Goal: Information Seeking & Learning: Learn about a topic

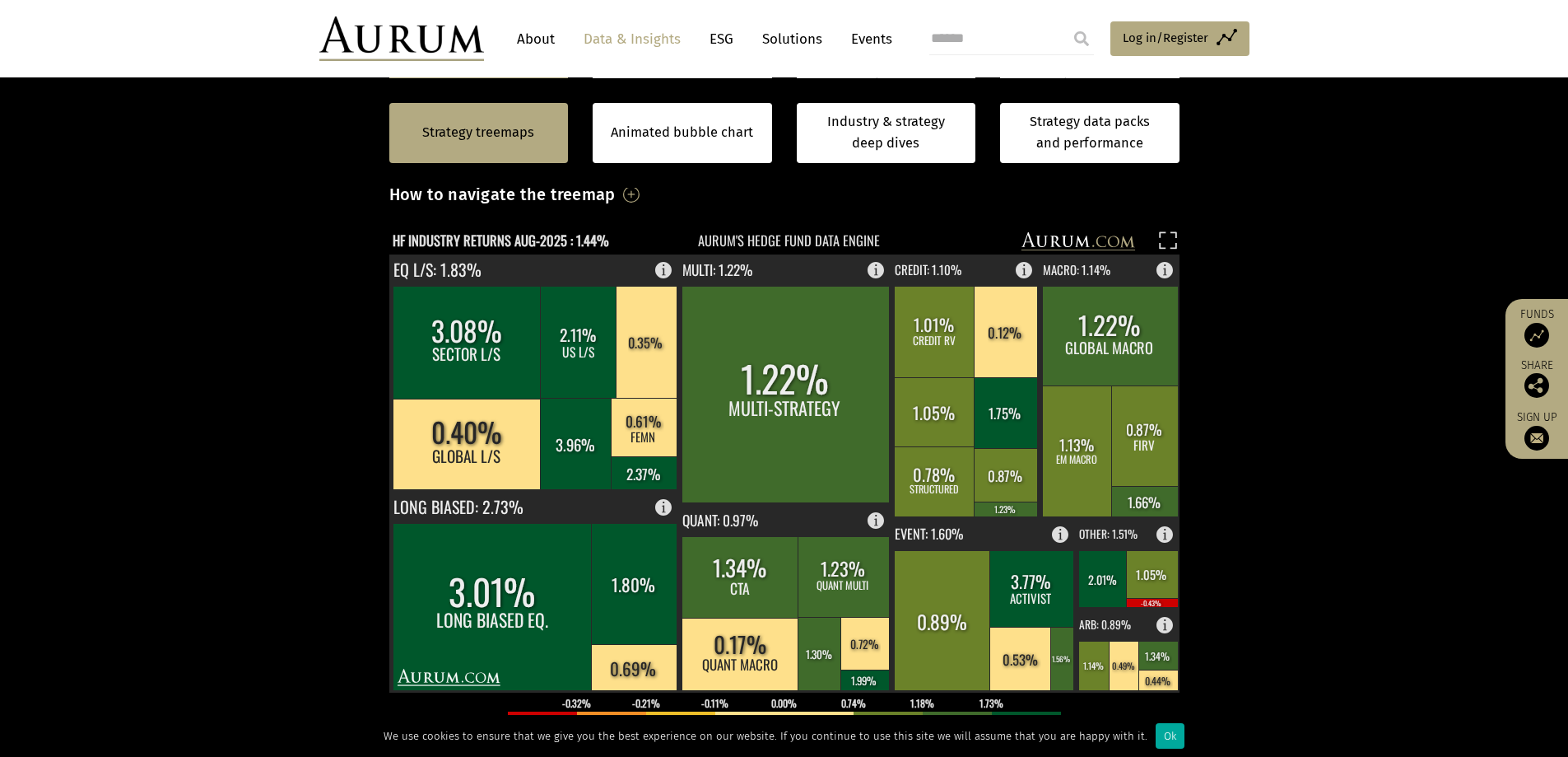
scroll to position [413, 0]
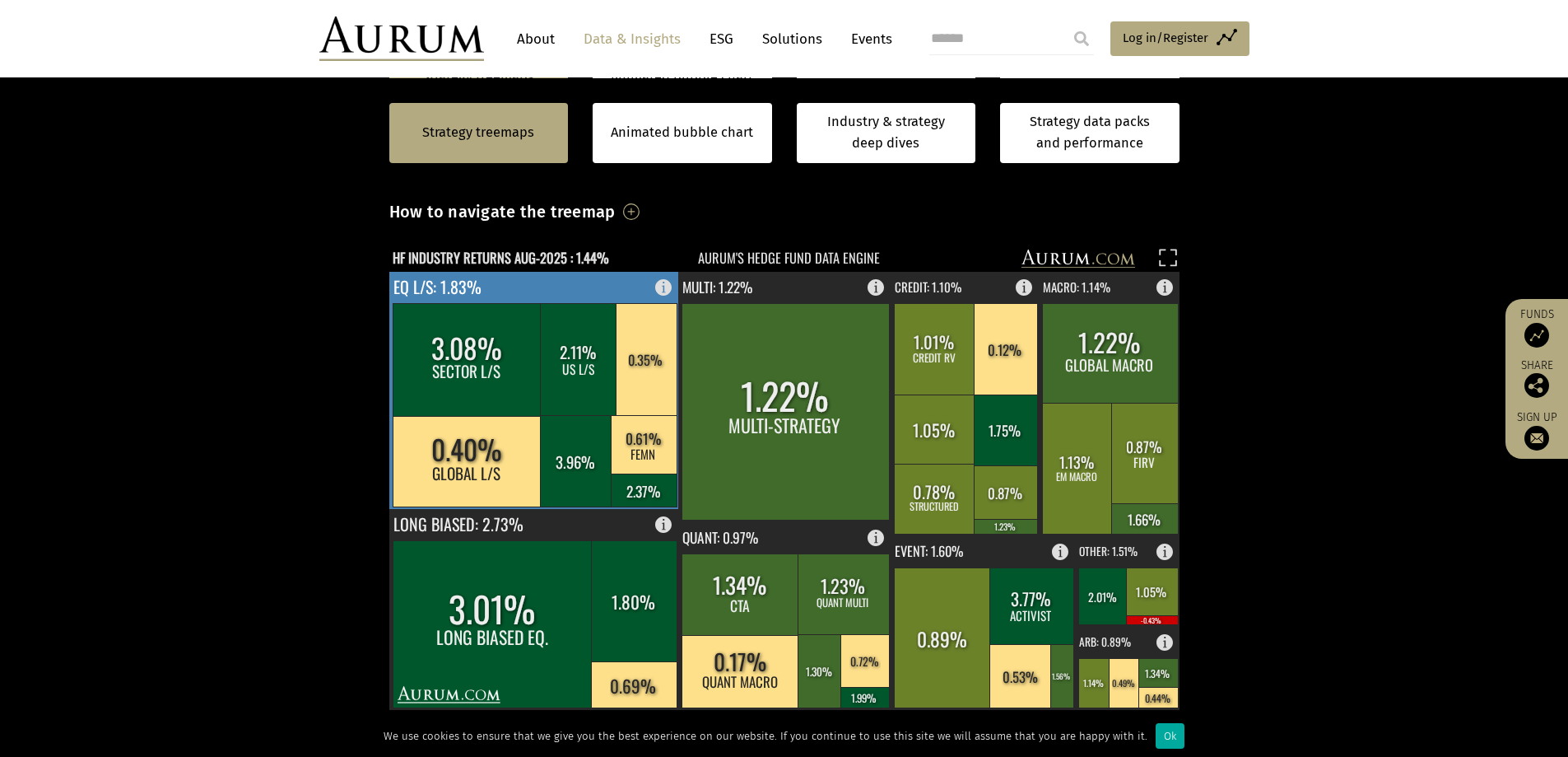
click at [511, 287] on rect at bounding box center [534, 390] width 290 height 237
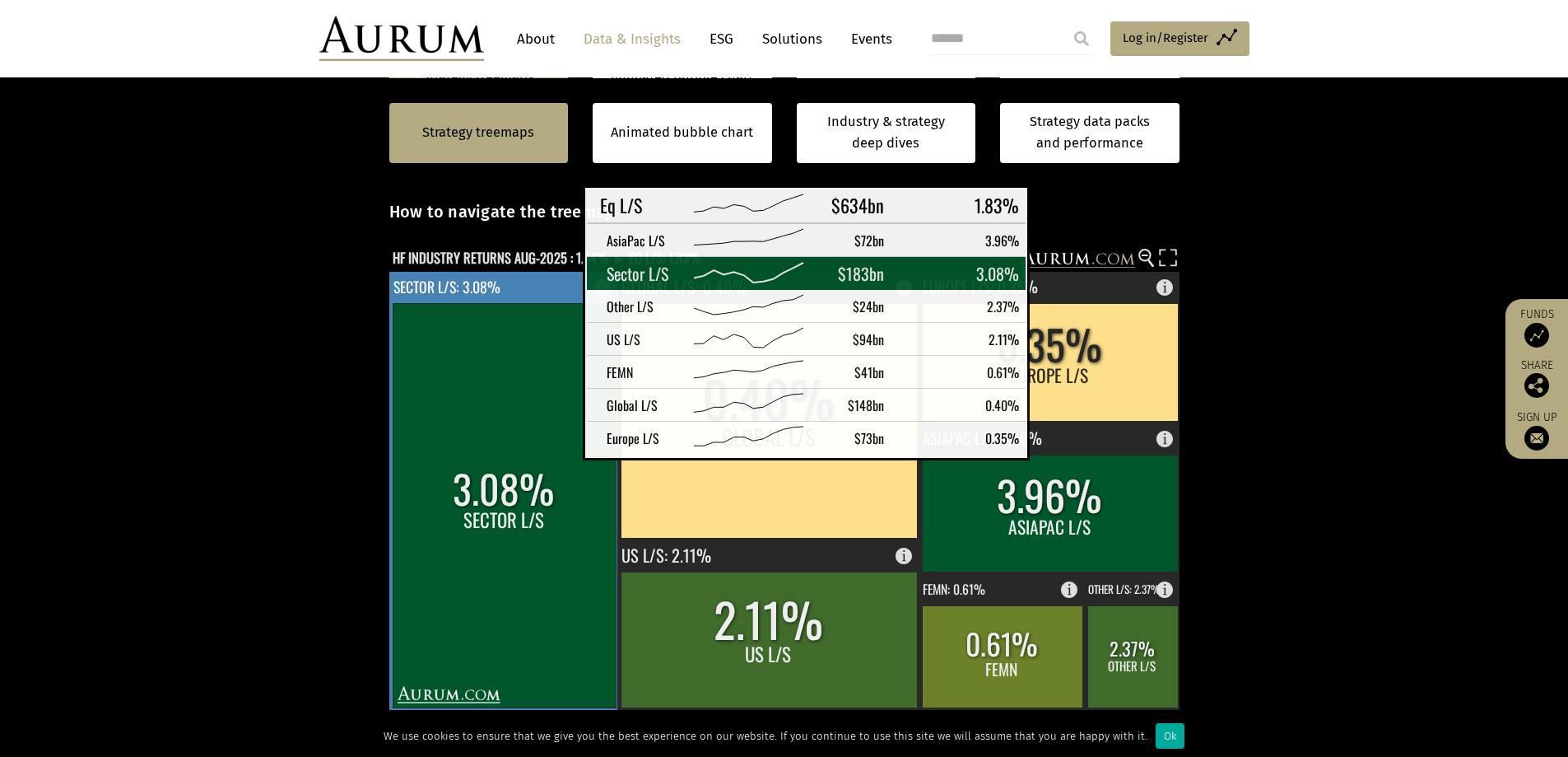
click at [541, 446] on rect at bounding box center [504, 505] width 223 height 404
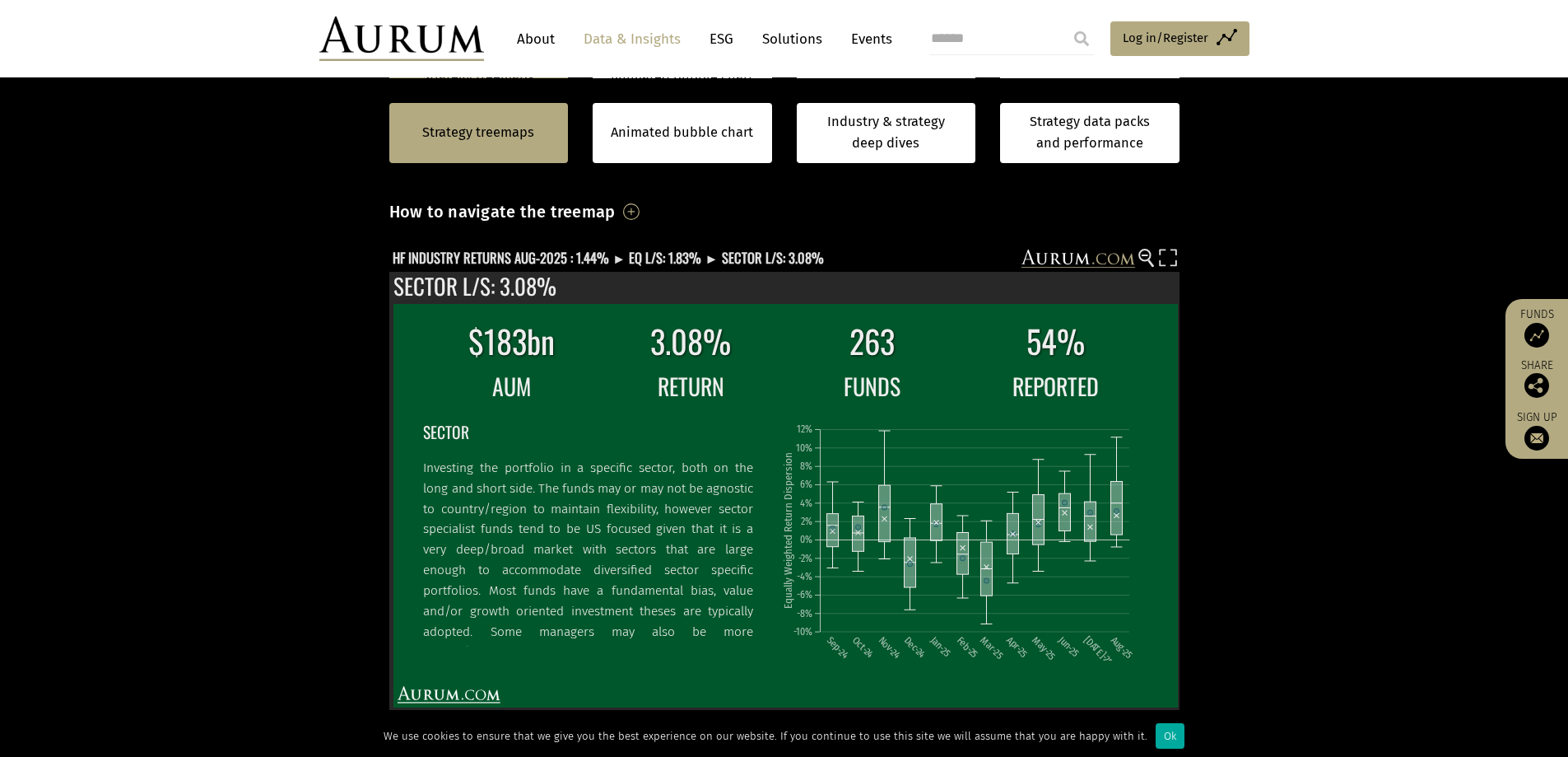
click at [1269, 479] on section "Strategy treemaps Animated bubble chart Industry & strategy deep dives Strategy…" at bounding box center [784, 536] width 1568 height 1029
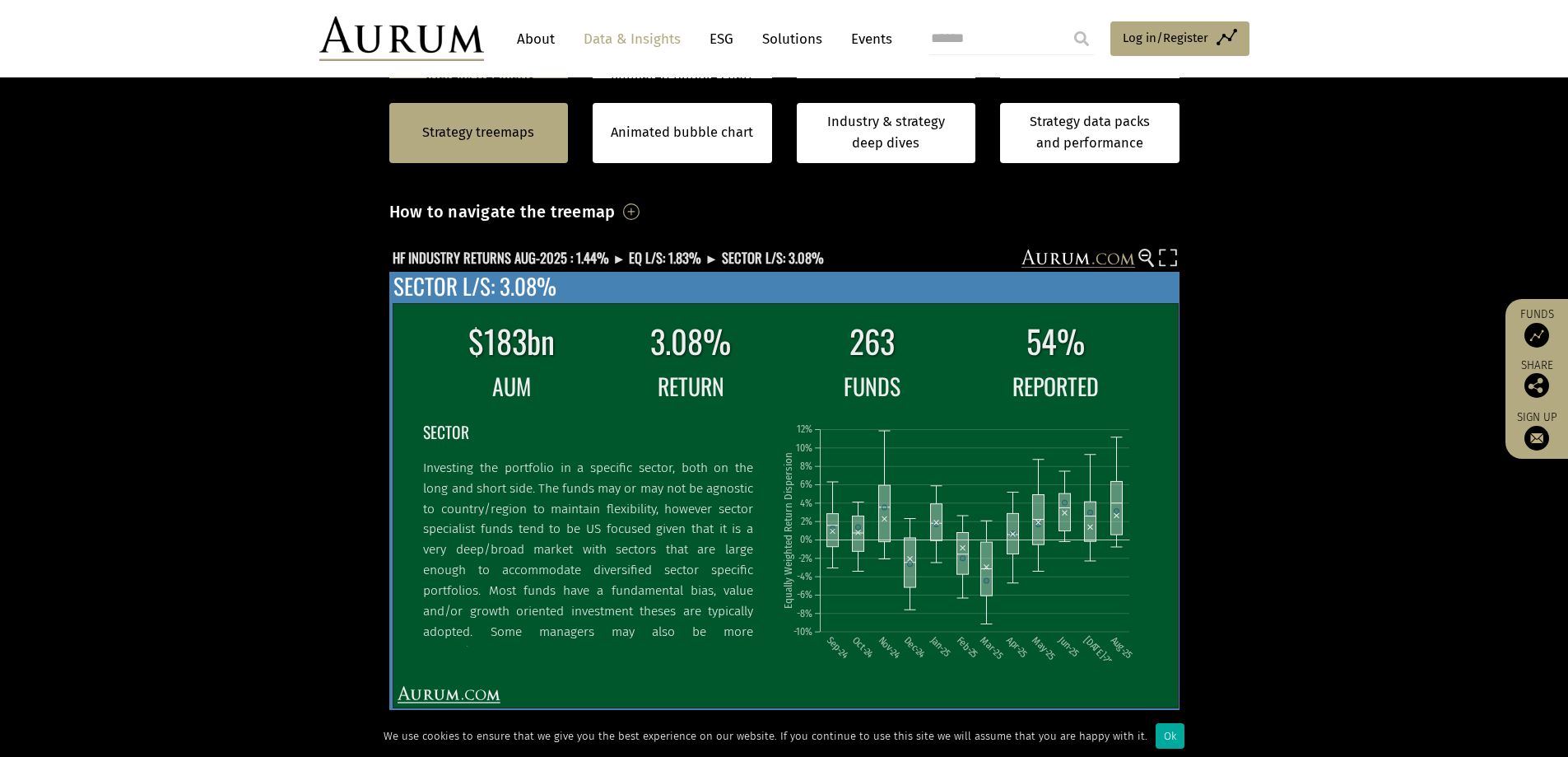
click at [1010, 450] on icon "Sep-24 Oct-24 Nov-24 Dec-24 Jan-25 Feb-25 Mar-25 Apr-25 May-25 Jun-25 Jul-25 Au…" at bounding box center [963, 534] width 364 height 251
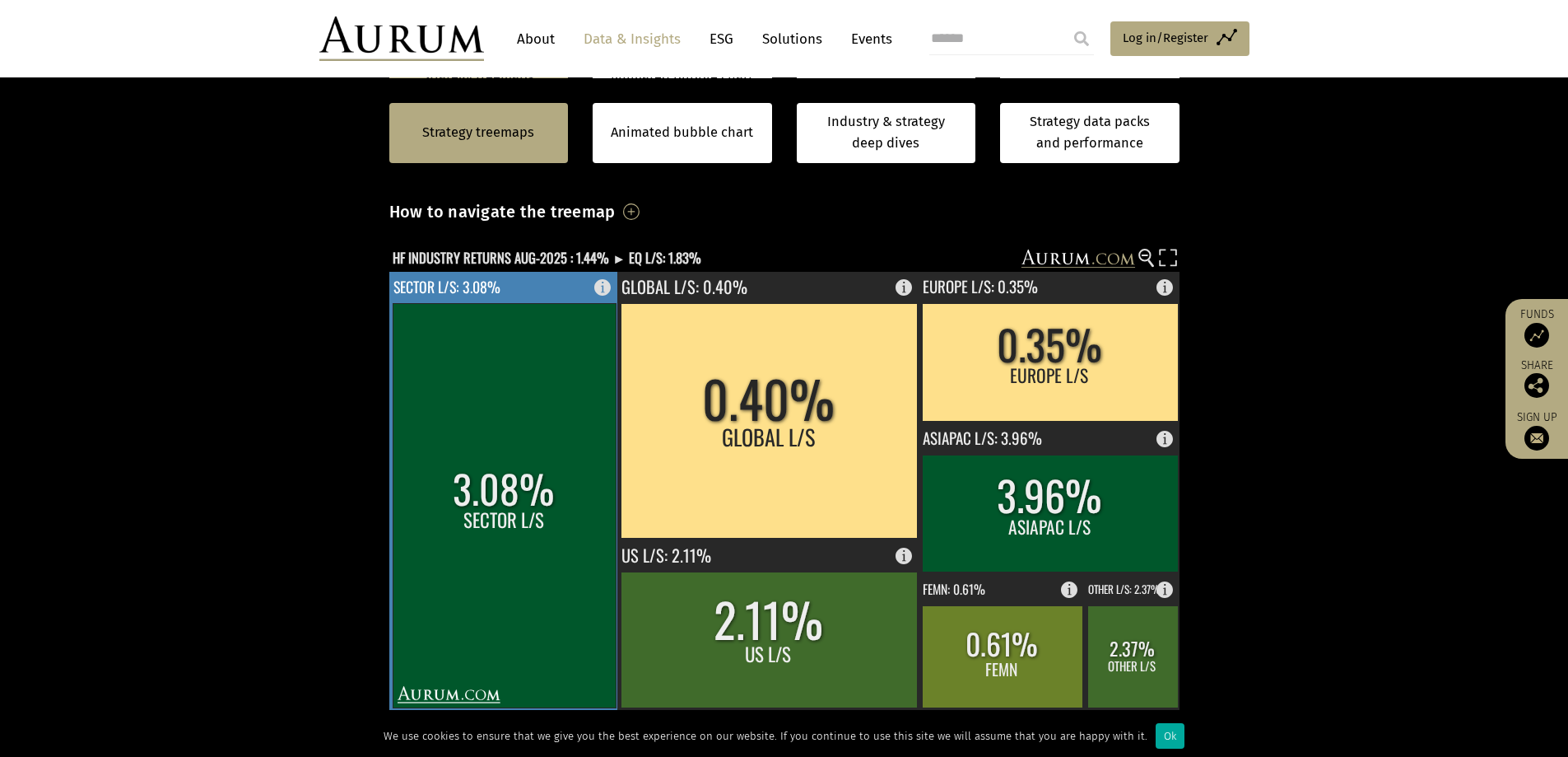
click at [556, 411] on rect at bounding box center [504, 505] width 223 height 404
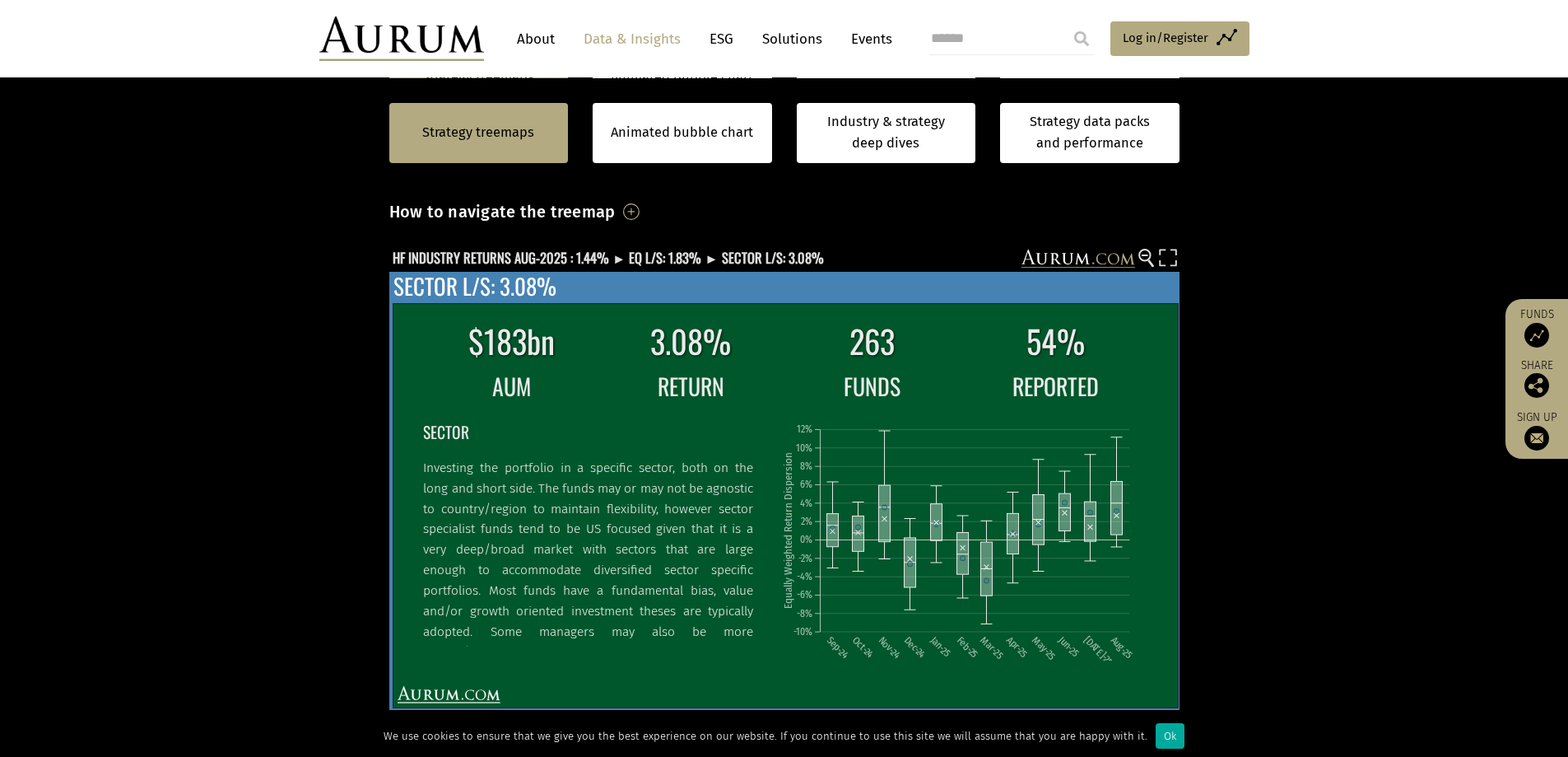
click at [829, 408] on td "Sep-24 Oct-24 Nov-24 Dec-24 Jan-25 Feb-25 Mar-25 Apr-25 May-25 Jun-25 Jul-25 Au…" at bounding box center [963, 537] width 366 height 258
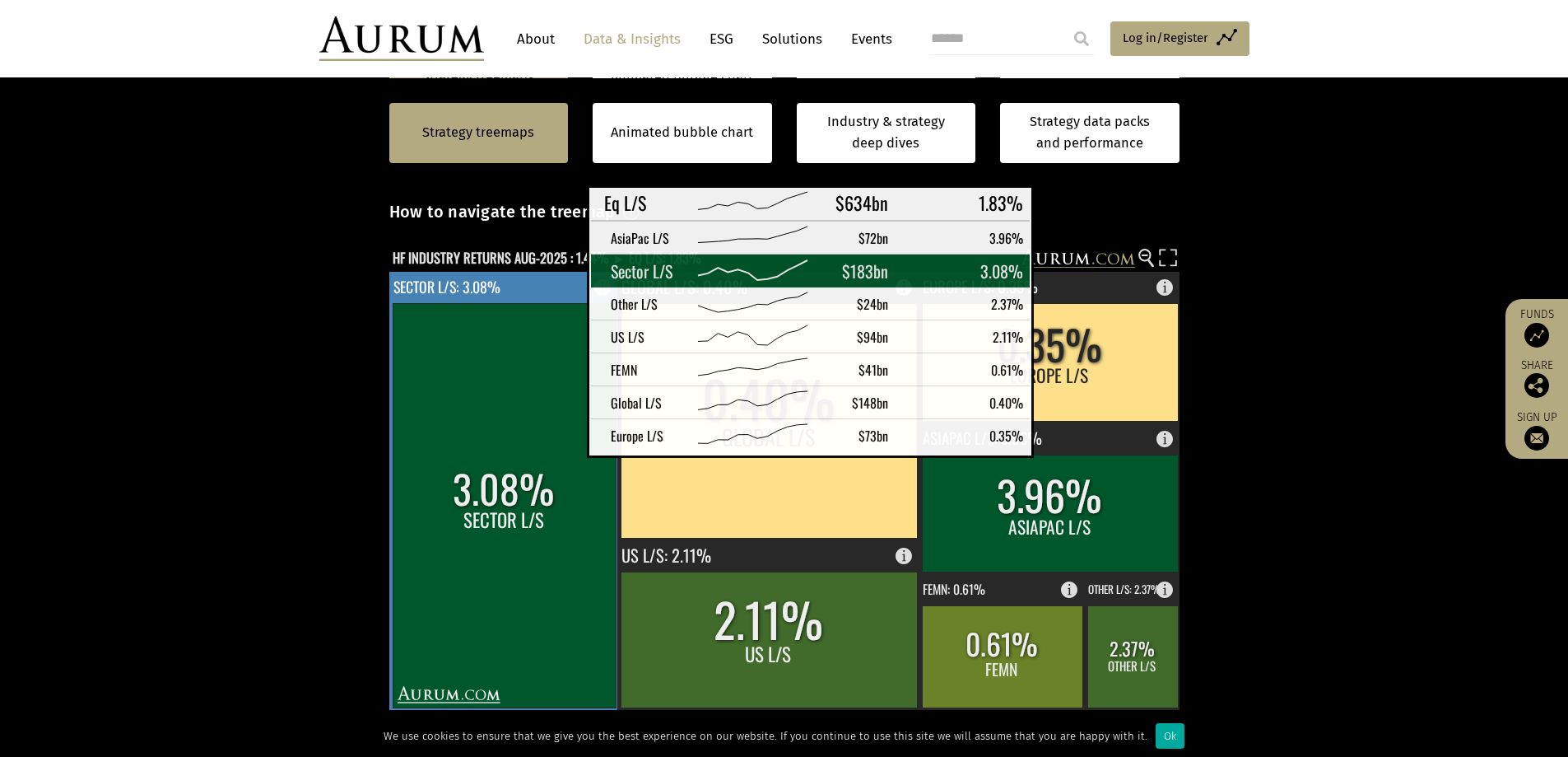
click at [546, 443] on rect at bounding box center [504, 505] width 223 height 404
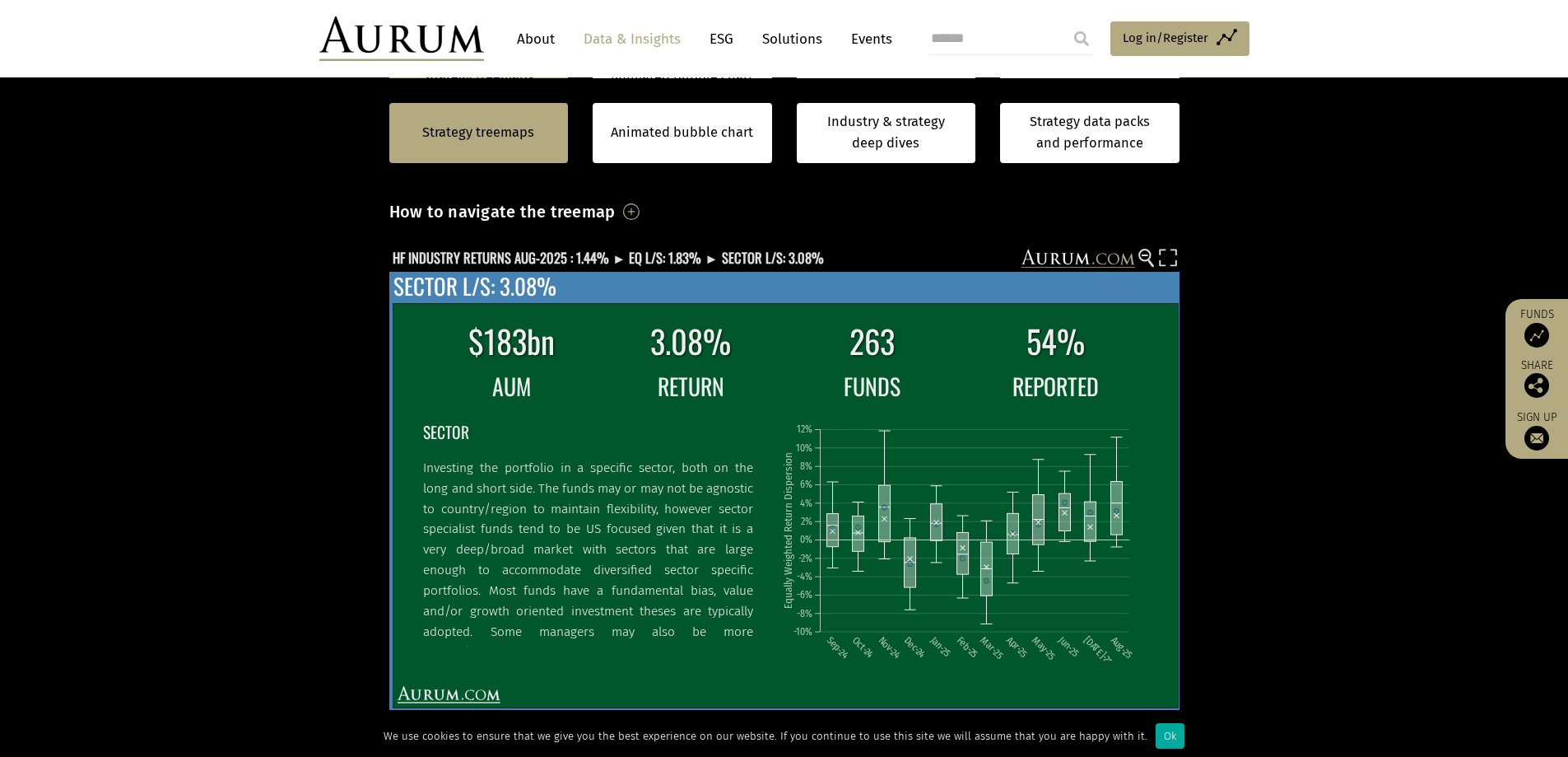
drag, startPoint x: 756, startPoint y: 469, endPoint x: 751, endPoint y: 488, distance: 19.6
click at [751, 488] on div "SECTOR Investing the portfolio in a specific sector, both on the long and short…" at bounding box center [594, 530] width 343 height 230
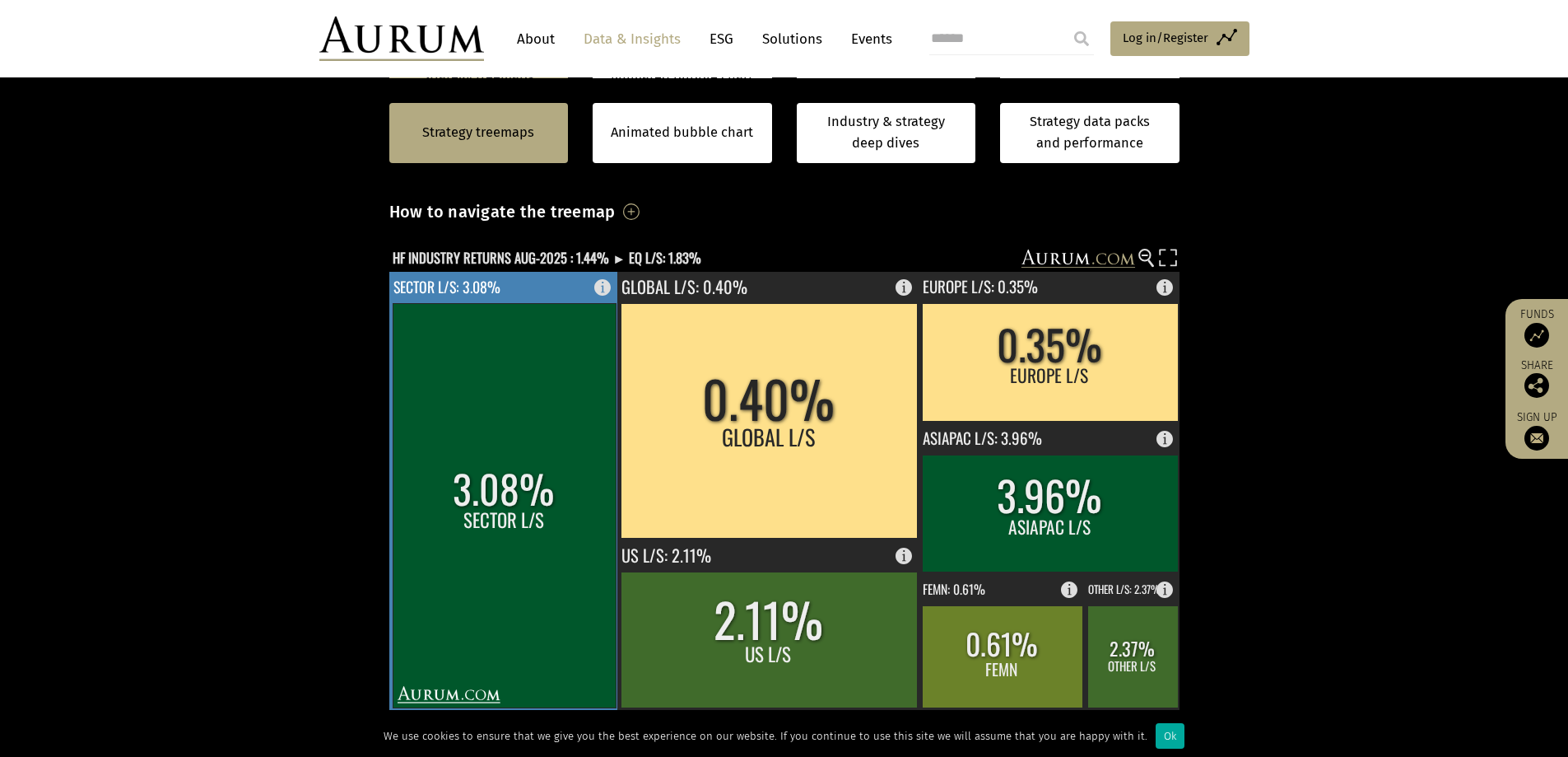
click at [570, 491] on rect at bounding box center [504, 505] width 223 height 404
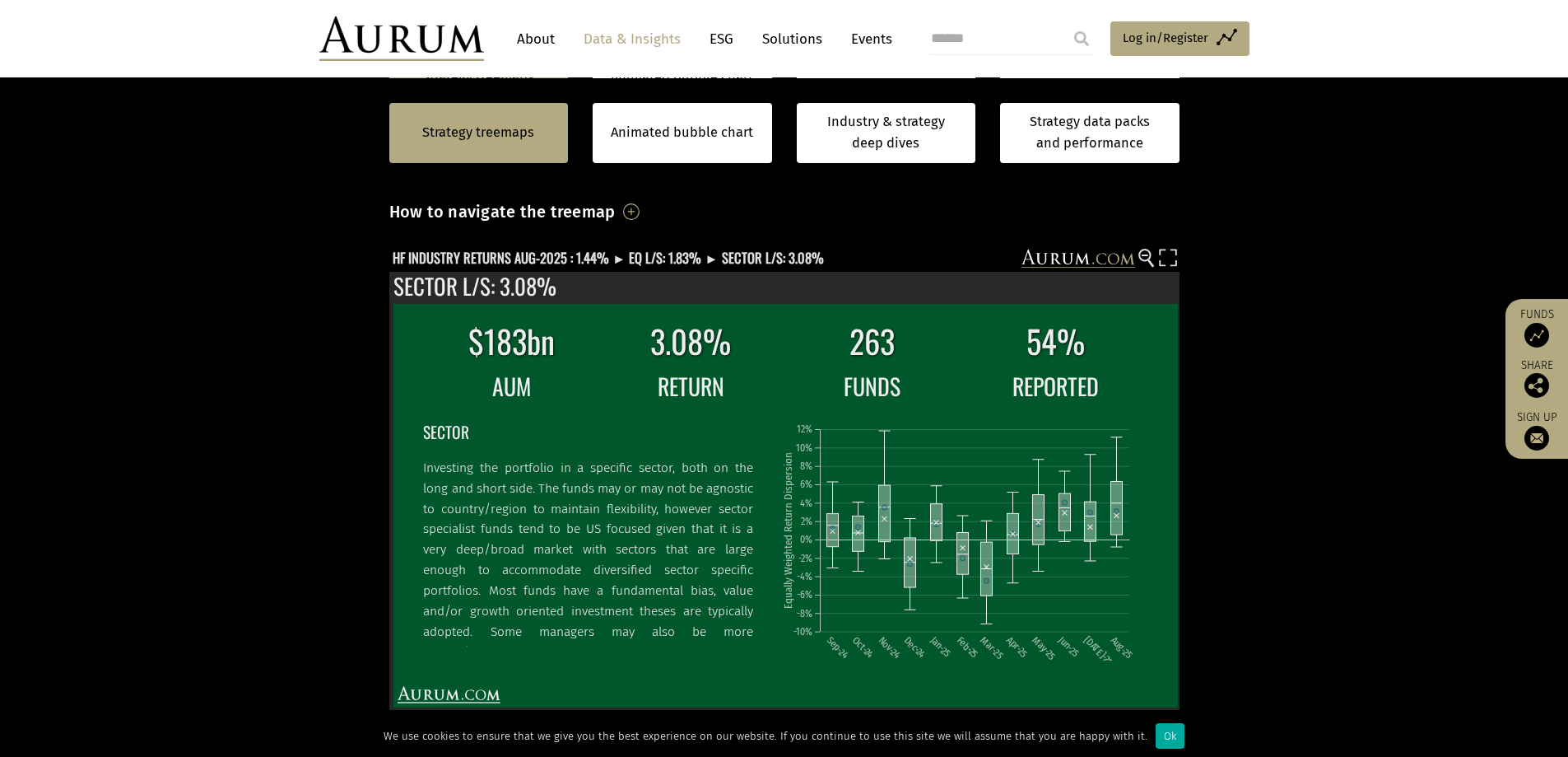
click at [1312, 437] on section "Strategy treemaps Animated bubble chart Industry & strategy deep dives Strategy…" at bounding box center [784, 536] width 1568 height 1029
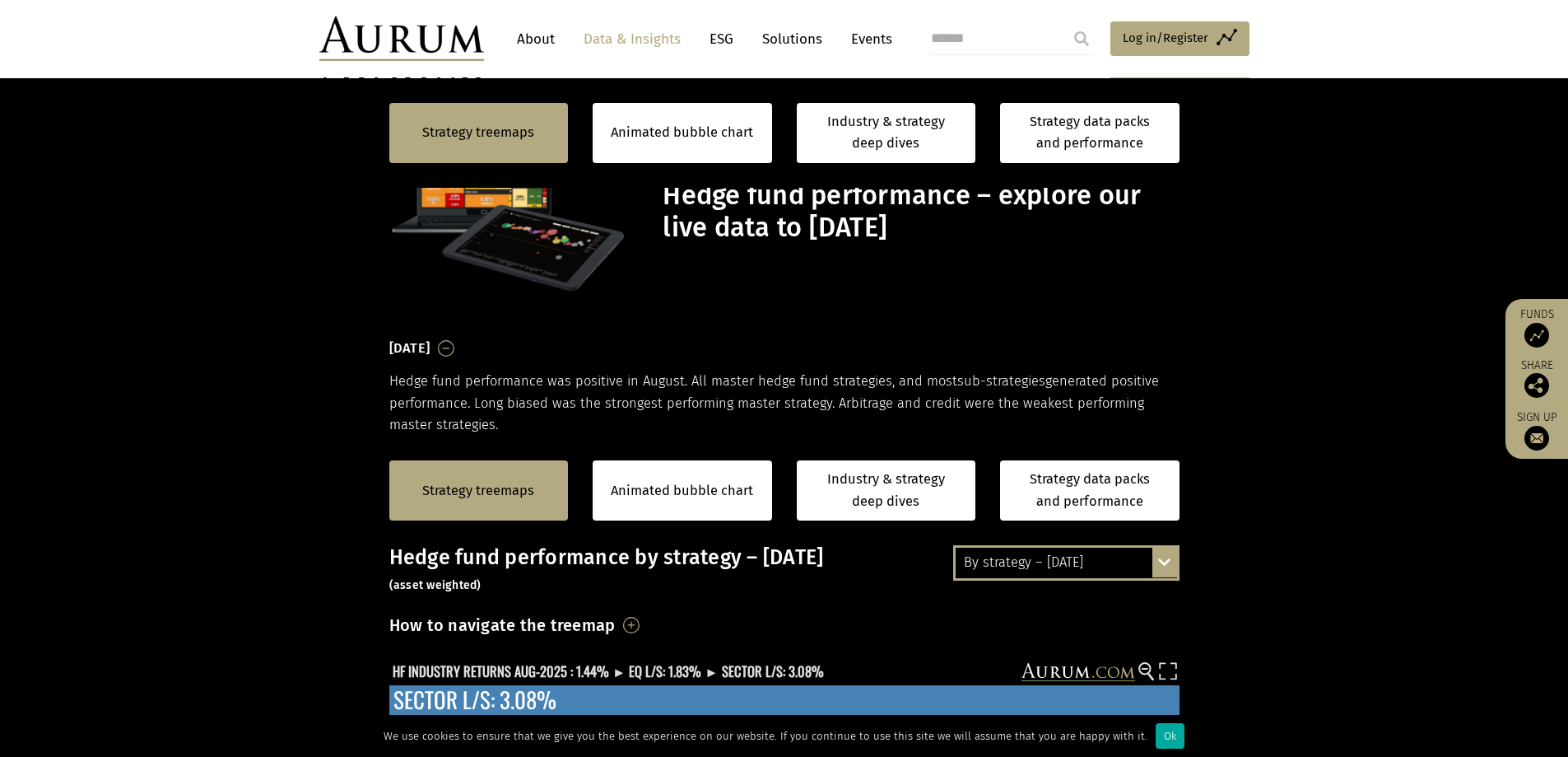
scroll to position [413, 0]
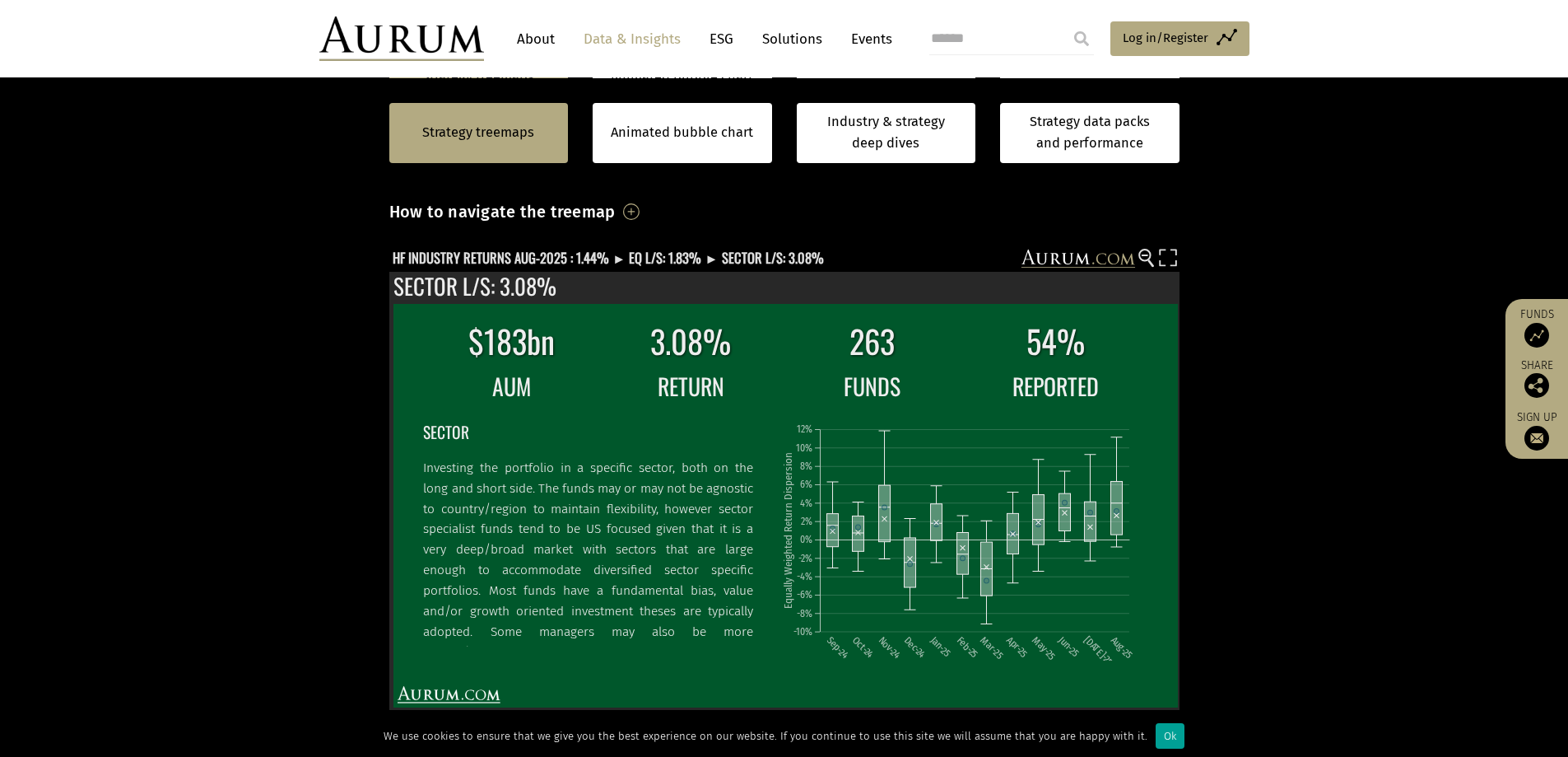
click at [1161, 735] on div "Ok" at bounding box center [1171, 736] width 29 height 25
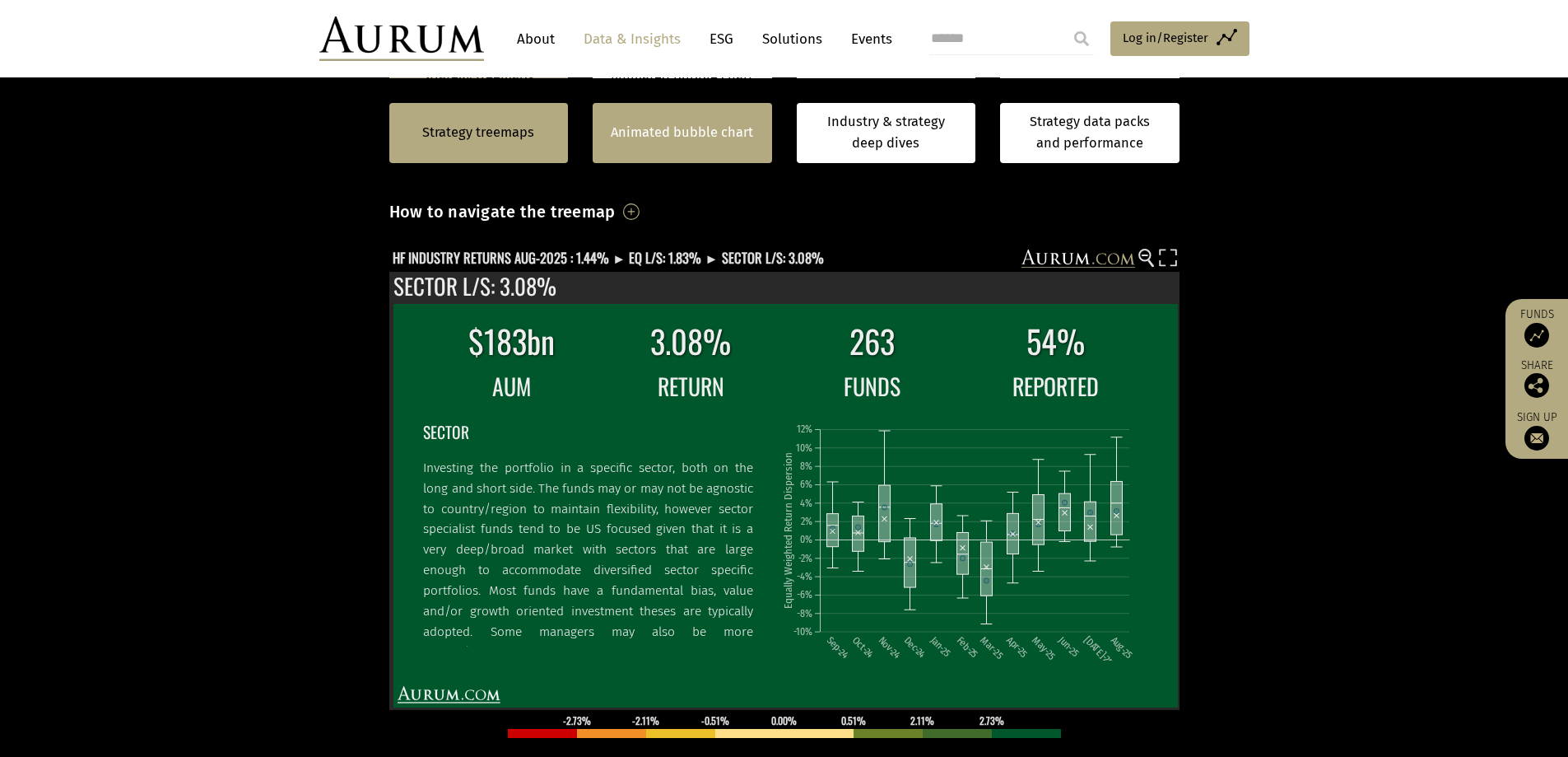
click at [637, 143] on link "Animated bubble chart" at bounding box center [682, 133] width 143 height 22
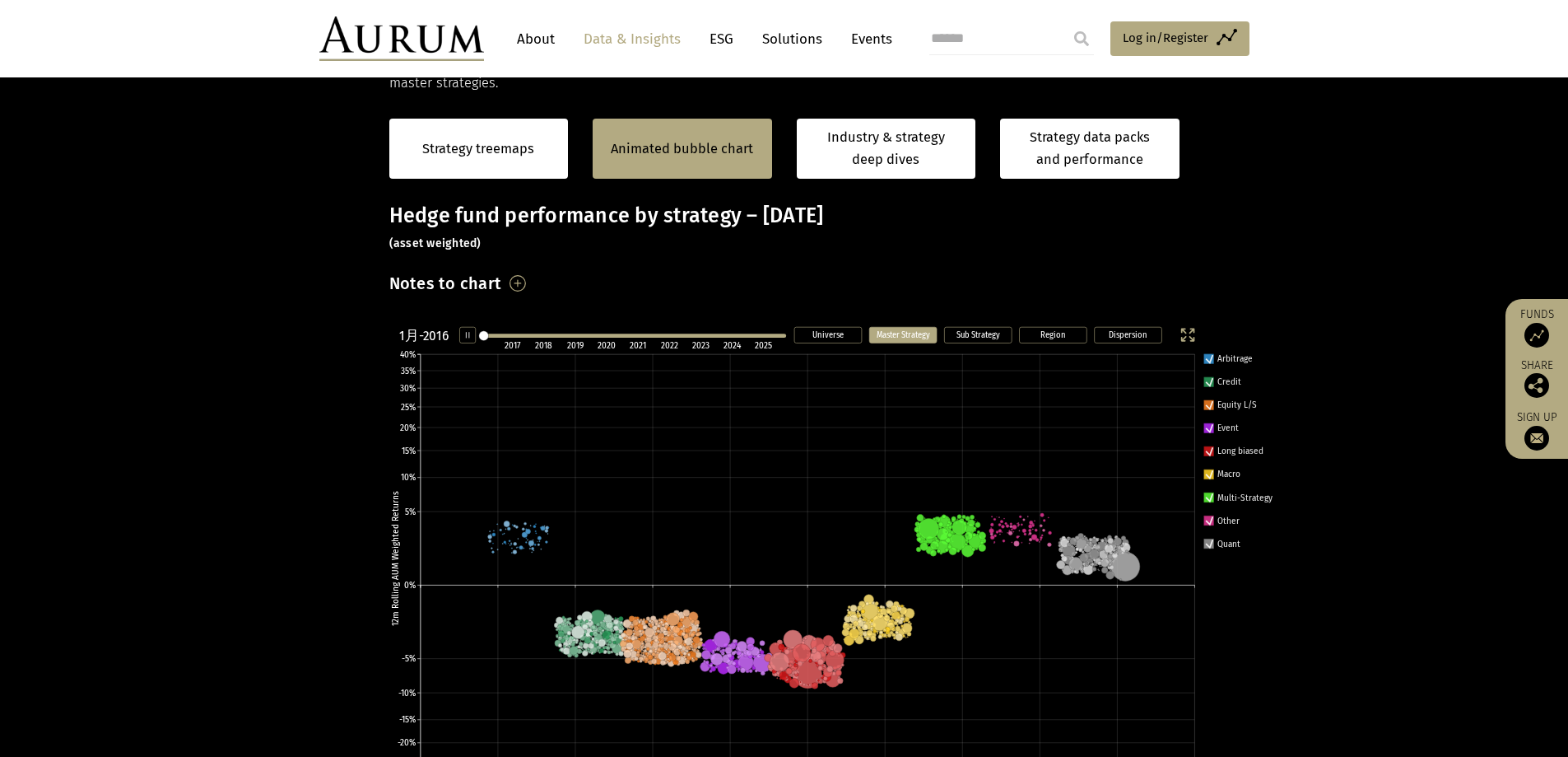
scroll to position [264, 0]
